Goal: Task Accomplishment & Management: Use online tool/utility

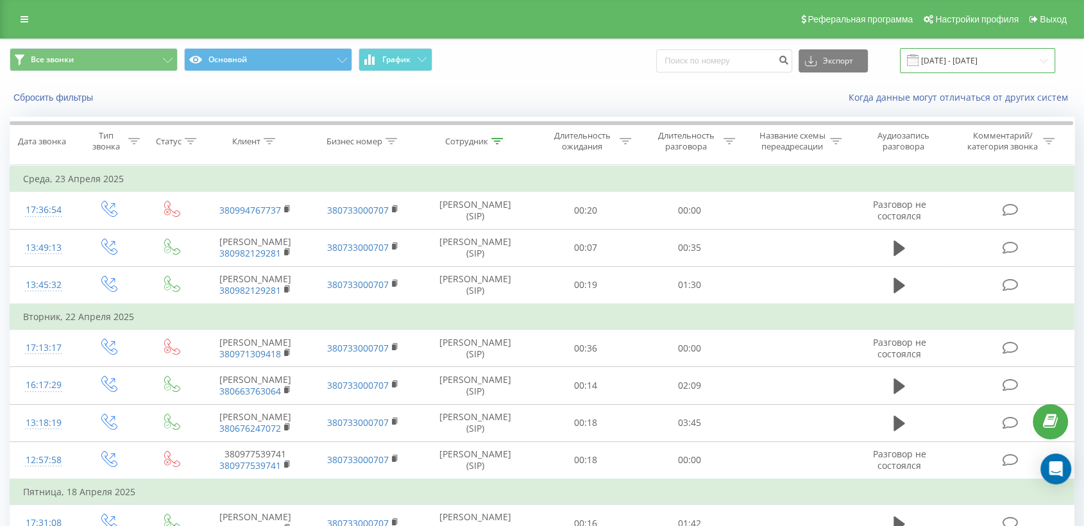
click at [944, 60] on input "[DATE] - [DATE]" at bounding box center [977, 60] width 155 height 25
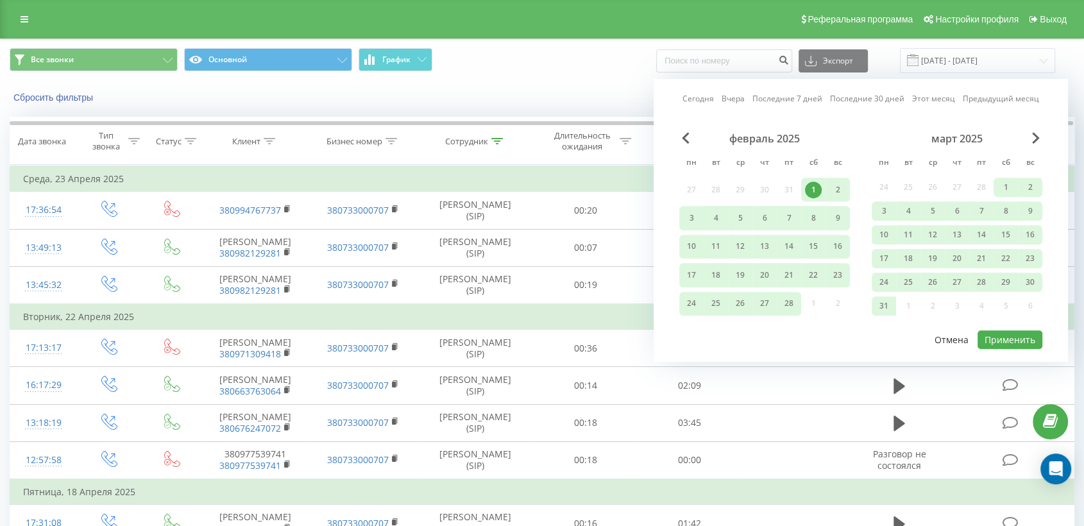
click at [940, 337] on button "Отмена" at bounding box center [952, 339] width 48 height 19
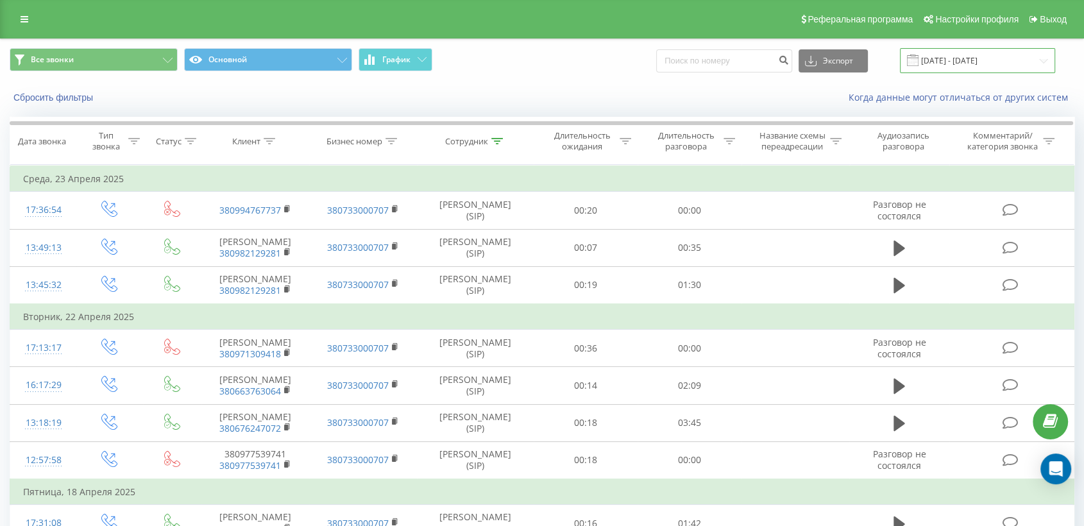
click at [962, 61] on input "[DATE] - [DATE]" at bounding box center [977, 60] width 155 height 25
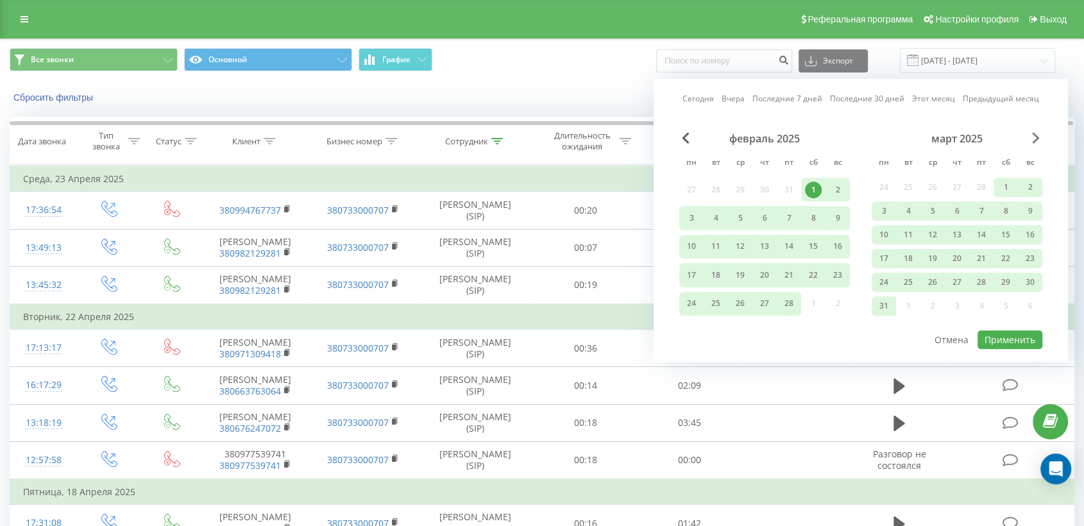
click at [1036, 135] on span "Next Month" at bounding box center [1036, 138] width 8 height 12
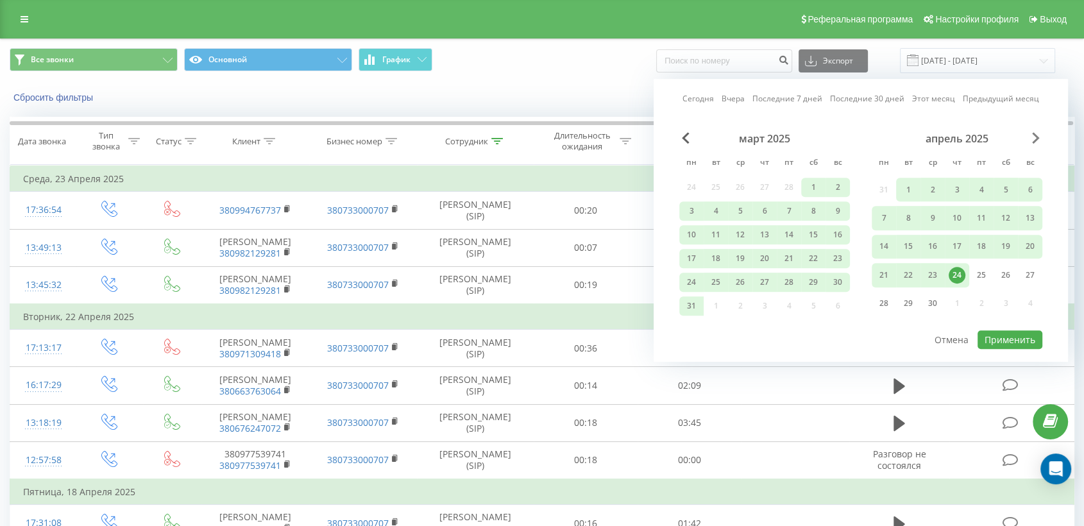
click at [1036, 135] on span "Next Month" at bounding box center [1036, 138] width 8 height 12
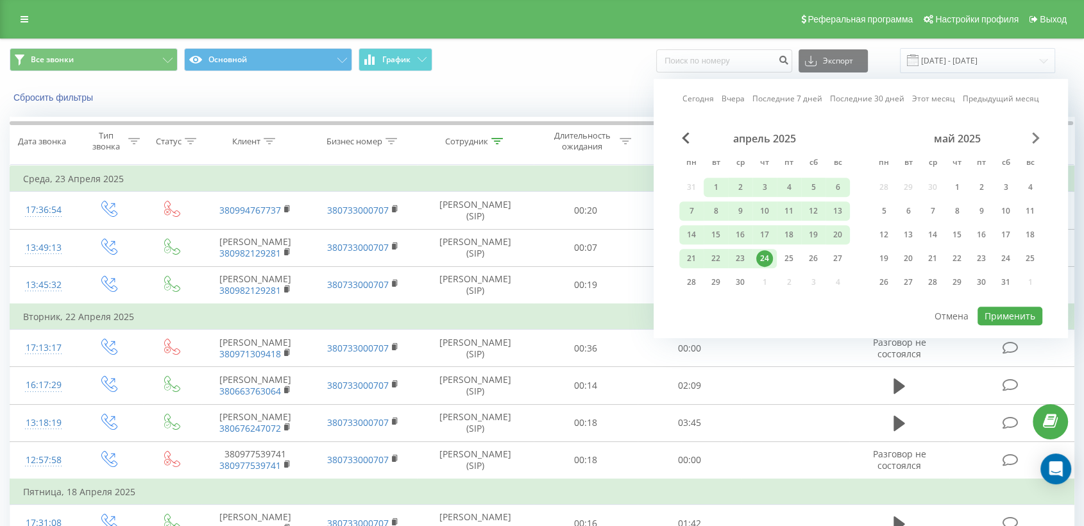
click at [1036, 135] on span "Next Month" at bounding box center [1036, 138] width 8 height 12
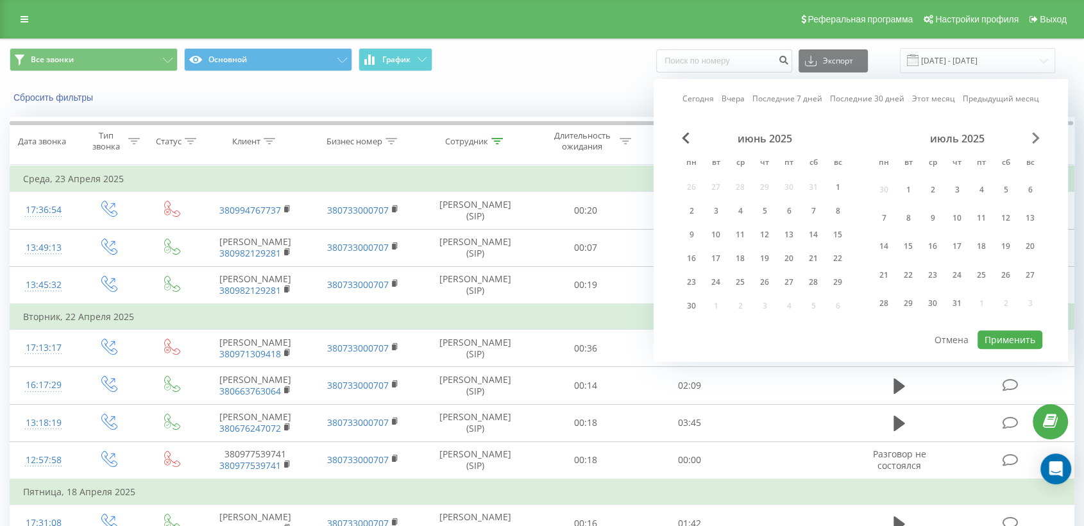
click at [1036, 135] on span "Next Month" at bounding box center [1036, 138] width 8 height 12
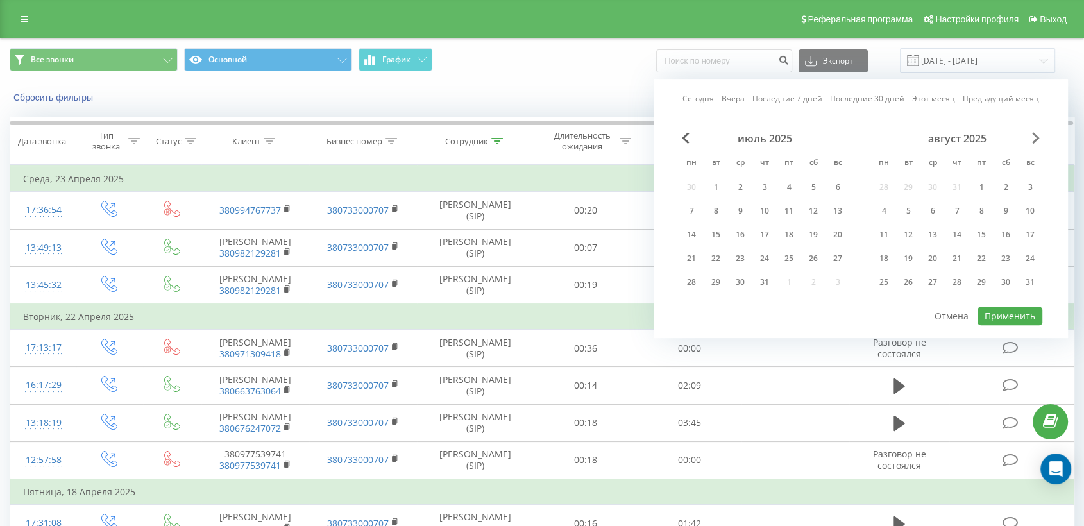
click at [1036, 135] on span "Next Month" at bounding box center [1036, 138] width 8 height 12
click at [1032, 137] on span "Next Month" at bounding box center [1036, 138] width 8 height 12
click at [689, 255] on div "22" at bounding box center [691, 258] width 17 height 17
click at [1011, 311] on button "Применить" at bounding box center [1010, 316] width 65 height 19
type input "[DATE] - [DATE]"
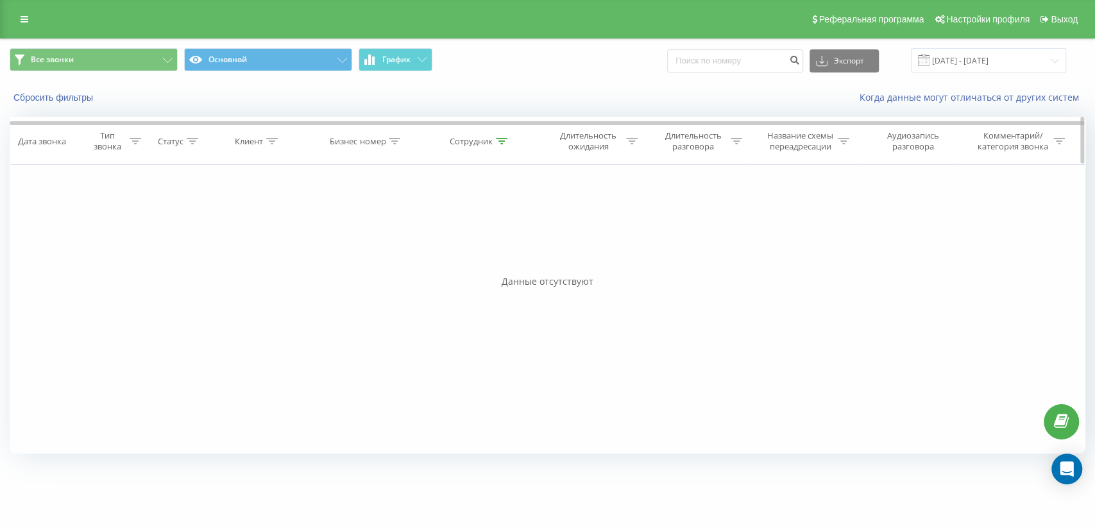
click at [500, 140] on icon at bounding box center [502, 141] width 12 height 6
click at [484, 235] on input "[PERSON_NAME]" at bounding box center [480, 233] width 113 height 22
type input "лиса"
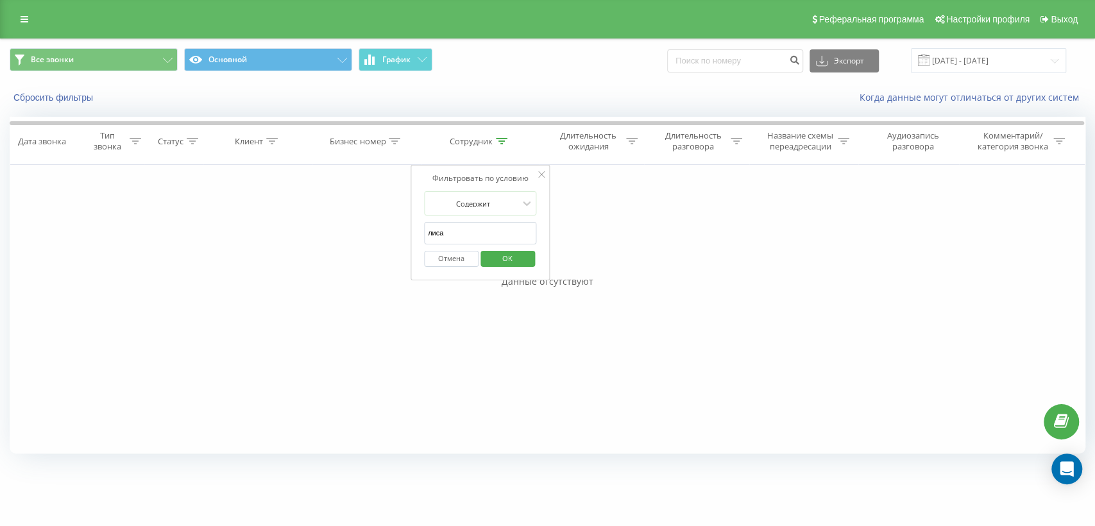
click at [508, 251] on span "OK" at bounding box center [507, 258] width 36 height 20
